Goal: Navigation & Orientation: Find specific page/section

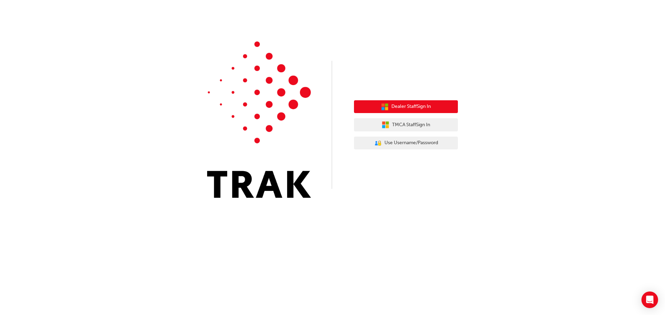
click at [410, 105] on span "Dealer Staff Sign In" at bounding box center [410, 107] width 39 height 8
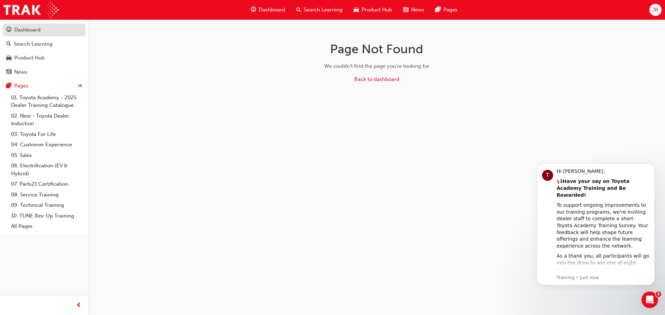
click at [33, 29] on div "Dashboard" at bounding box center [27, 30] width 26 height 8
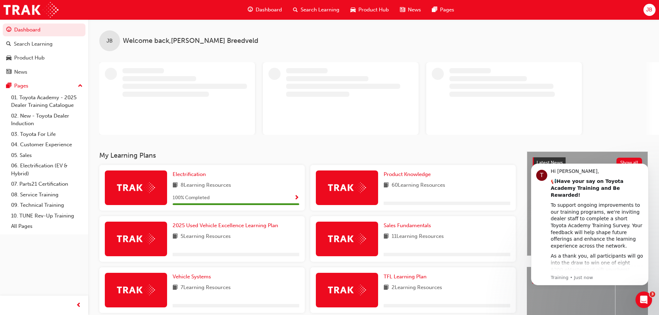
click at [634, 93] on div at bounding box center [379, 98] width 560 height 73
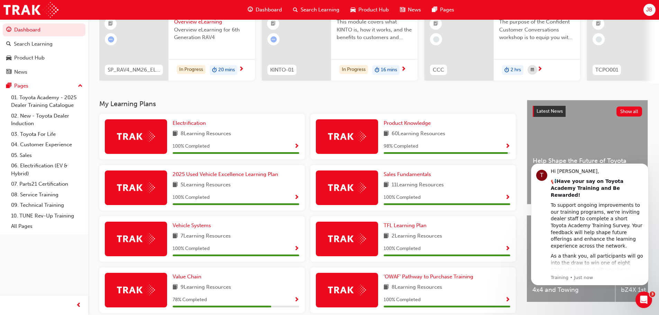
scroll to position [162, 0]
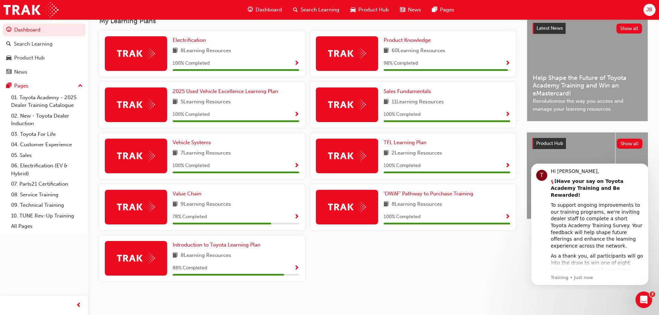
click at [289, 265] on div "88 % Completed" at bounding box center [236, 268] width 127 height 9
click at [295, 217] on div "78 % Completed" at bounding box center [236, 217] width 127 height 9
click at [296, 217] on span "Show Progress" at bounding box center [296, 217] width 5 height 6
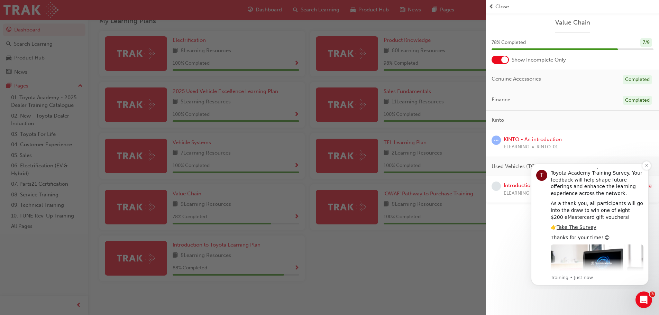
scroll to position [56, 0]
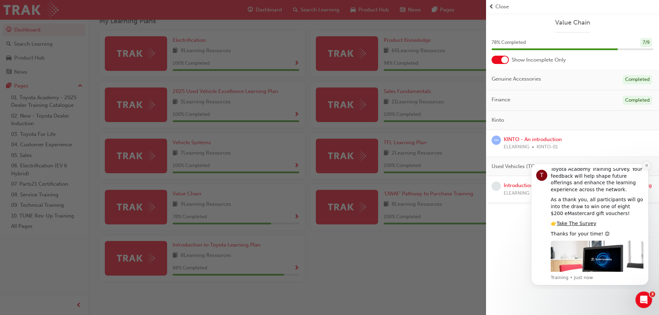
click at [649, 166] on icon "Dismiss notification" at bounding box center [647, 166] width 4 height 4
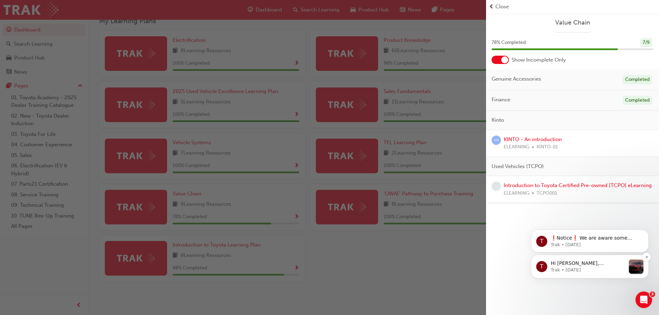
click at [597, 267] on p "Trak • 12w ago" at bounding box center [588, 270] width 75 height 6
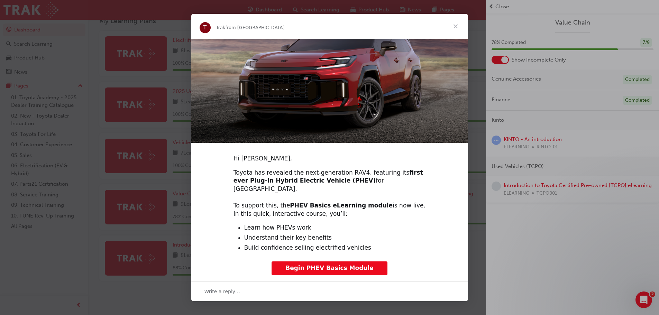
scroll to position [112, 0]
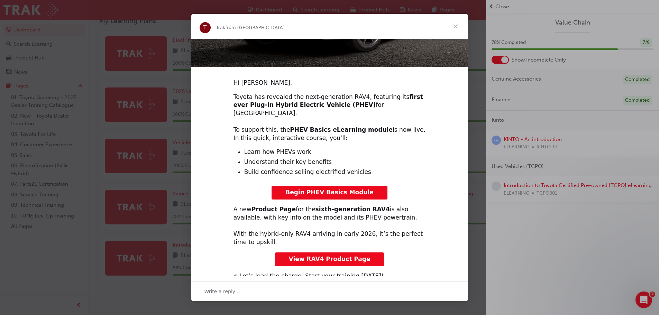
click at [456, 28] on span "Close" at bounding box center [455, 26] width 25 height 25
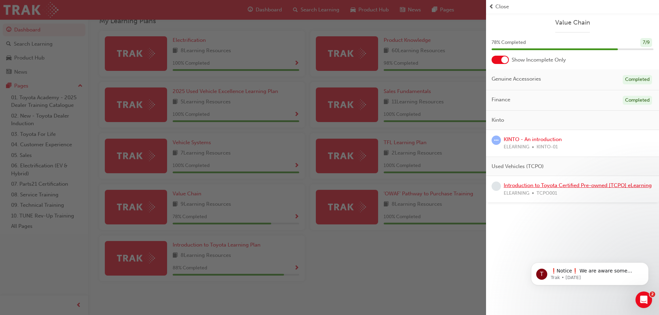
scroll to position [0, 0]
